Goal: Task Accomplishment & Management: Manage account settings

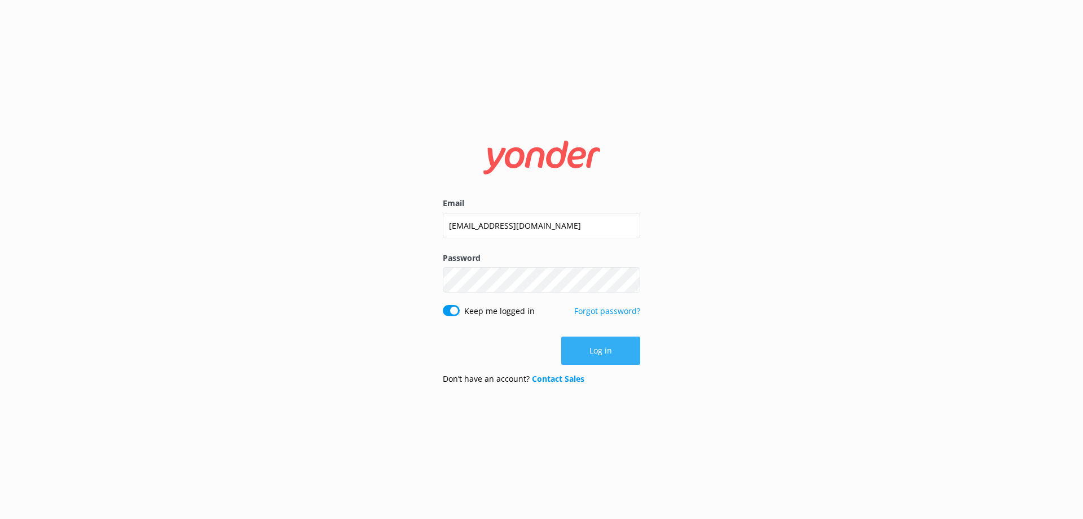
click at [596, 354] on button "Log in" at bounding box center [600, 350] width 79 height 28
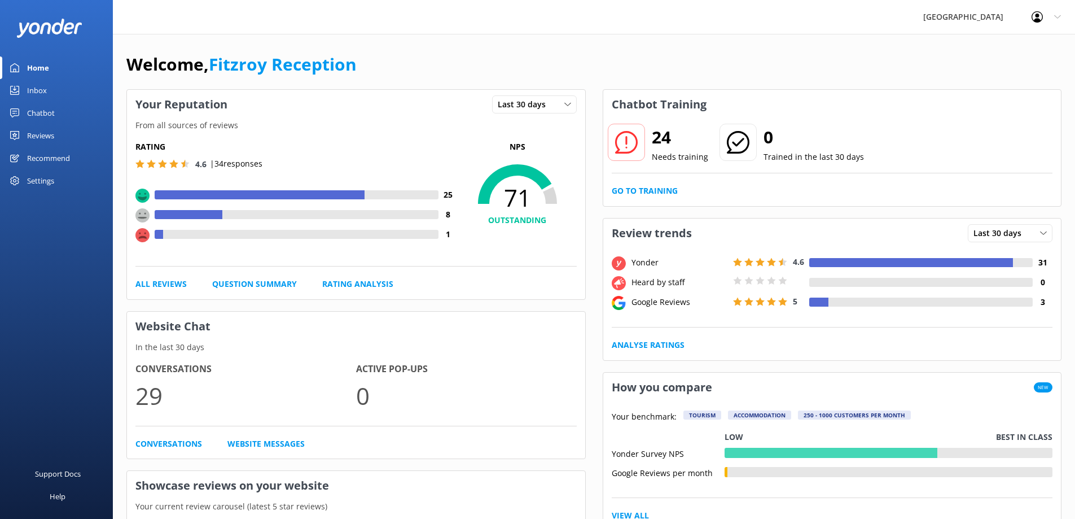
click at [42, 133] on div "Reviews" at bounding box center [40, 135] width 27 height 23
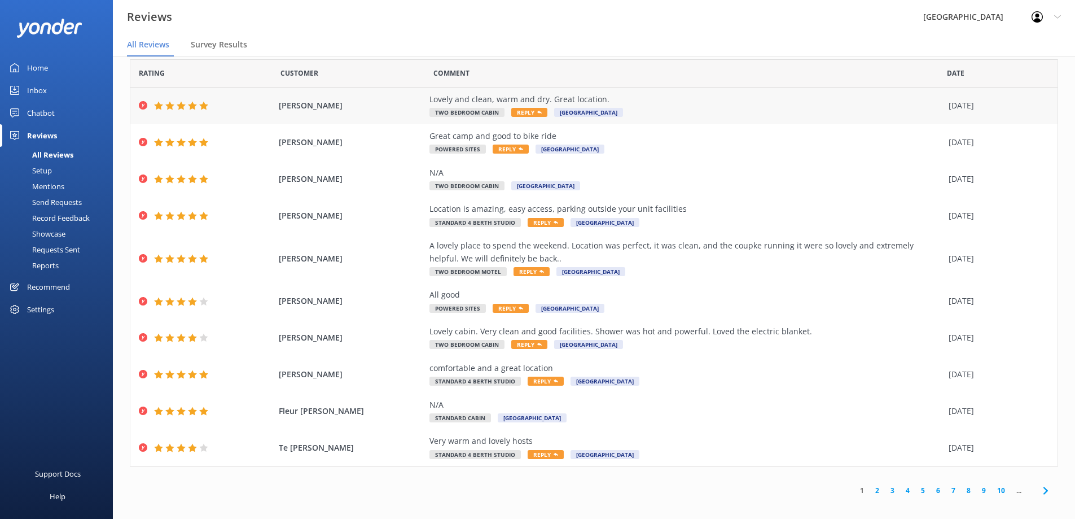
scroll to position [23, 0]
